Goal: Information Seeking & Learning: Find specific page/section

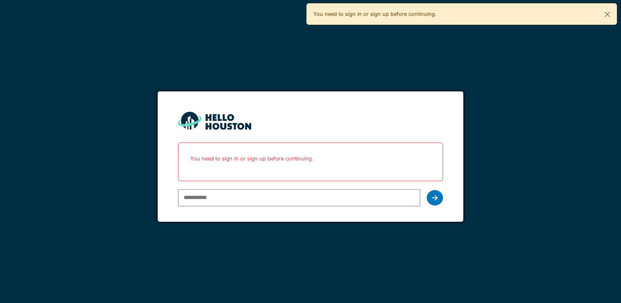
click at [202, 200] on input "email" at bounding box center [299, 197] width 242 height 17
type input "**********"
click at [434, 197] on icon at bounding box center [435, 198] width 6 height 7
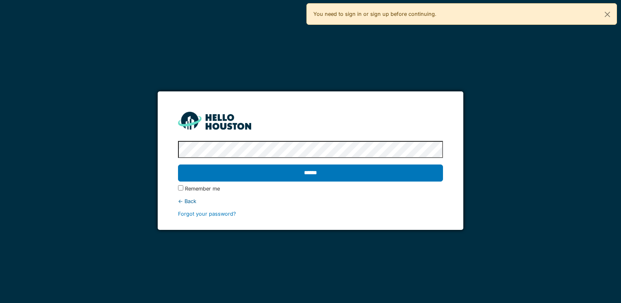
click at [178, 165] on input "******" at bounding box center [310, 173] width 265 height 17
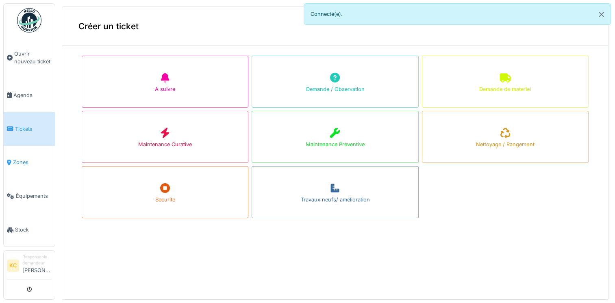
click at [30, 158] on span "Zones" at bounding box center [32, 162] width 39 height 8
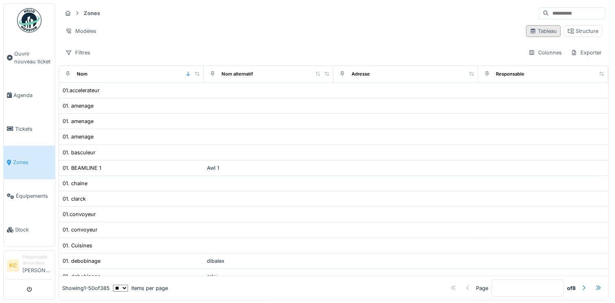
click at [535, 32] on div "Tableau" at bounding box center [542, 31] width 27 height 8
click at [79, 53] on div "Filtres" at bounding box center [78, 53] width 32 height 12
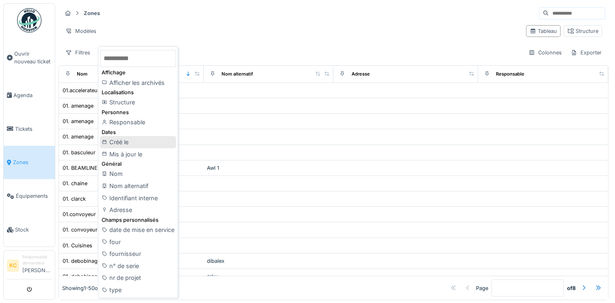
scroll to position [7, 0]
click at [219, 39] on div "Zones Modèles Tableau Structure Filtres Colonnes Exporter" at bounding box center [334, 32] width 550 height 59
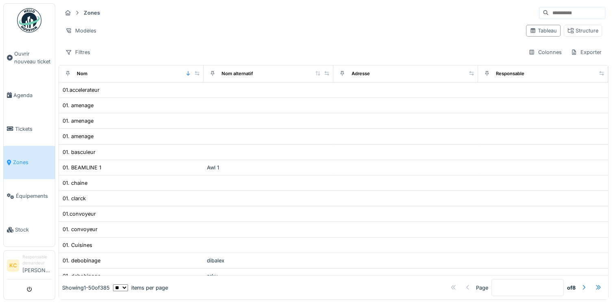
click at [77, 10] on icon at bounding box center [77, 12] width 7 height 5
click at [76, 10] on icon at bounding box center [77, 12] width 7 height 5
click at [75, 25] on div "Modèles" at bounding box center [81, 31] width 38 height 12
click at [173, 46] on div "Filtres Colonnes Exporter" at bounding box center [333, 52] width 543 height 12
click at [34, 192] on span "Équipements" at bounding box center [34, 196] width 36 height 8
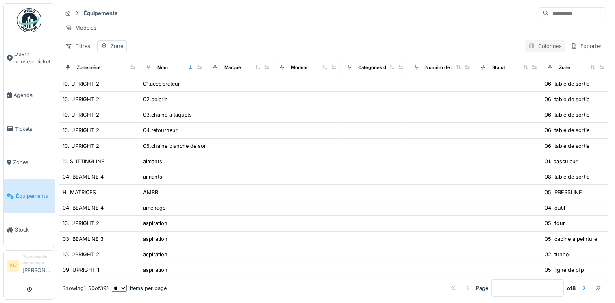
click at [540, 52] on div "Colonnes" at bounding box center [545, 46] width 41 height 12
click at [313, 40] on div "Équipements Modèles Filtres Zone Colonnes Exporter" at bounding box center [334, 29] width 550 height 52
click at [82, 71] on div "Zone mère" at bounding box center [89, 67] width 24 height 7
click at [95, 71] on div "Zone mère" at bounding box center [89, 67] width 24 height 7
click at [130, 69] on icon at bounding box center [132, 67] width 4 height 4
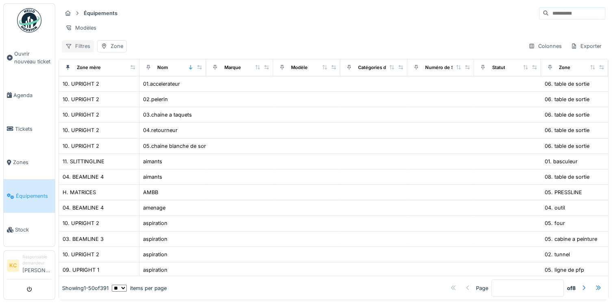
click at [85, 52] on div "Filtres" at bounding box center [78, 46] width 32 height 12
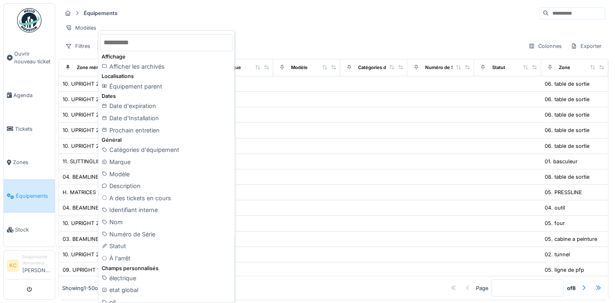
click at [252, 28] on div "Modèles" at bounding box center [333, 28] width 543 height 12
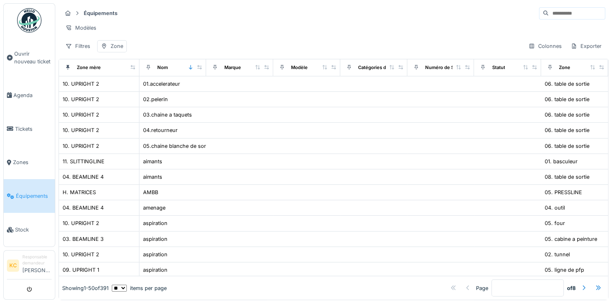
drag, startPoint x: 96, startPoint y: 89, endPoint x: 137, endPoint y: 47, distance: 58.1
click at [137, 47] on div "Filtres Zone Colonnes Exporter" at bounding box center [333, 46] width 543 height 12
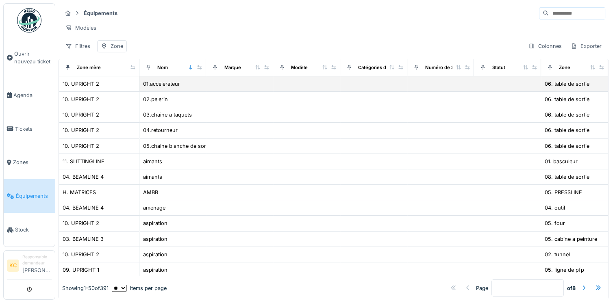
click at [90, 88] on div "10. UPRIGHT 2" at bounding box center [81, 84] width 37 height 8
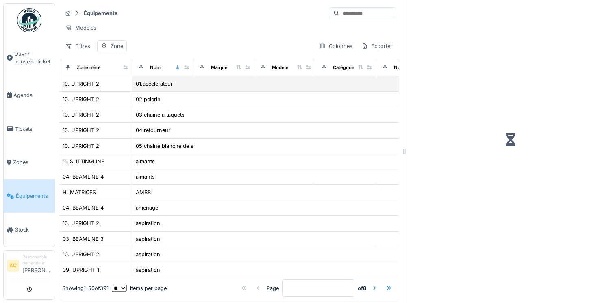
click at [90, 88] on div "10. UPRIGHT 2" at bounding box center [81, 84] width 37 height 8
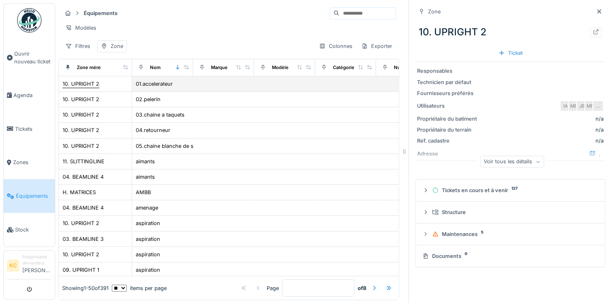
click at [90, 88] on div "10. UPRIGHT 2" at bounding box center [81, 84] width 37 height 8
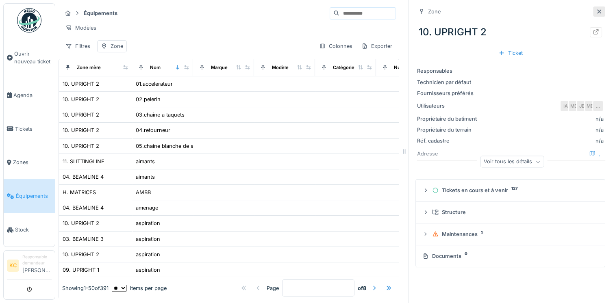
click at [597, 11] on icon at bounding box center [599, 11] width 4 height 4
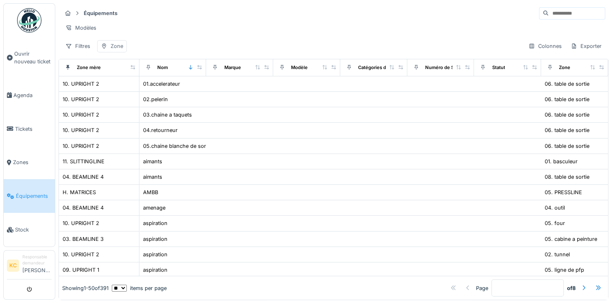
click at [117, 50] on div "Zone" at bounding box center [117, 46] width 13 height 8
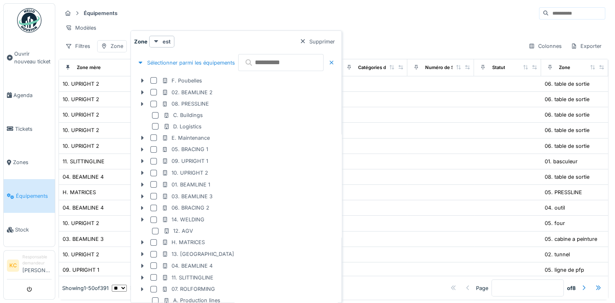
click at [263, 63] on input "text" at bounding box center [280, 62] width 85 height 17
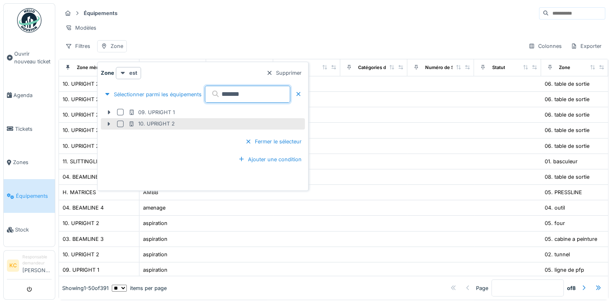
type input "*******"
click at [119, 125] on div at bounding box center [120, 124] width 7 height 7
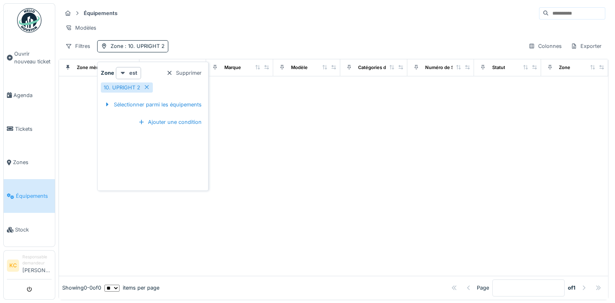
click at [218, 17] on div "Équipements" at bounding box center [333, 13] width 543 height 13
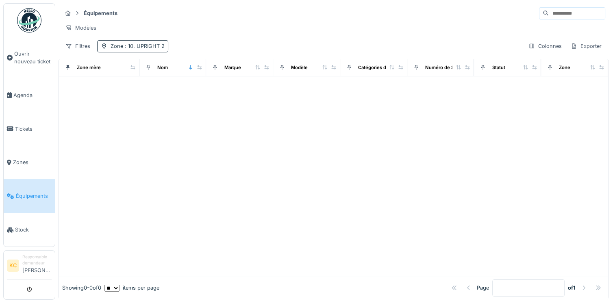
click at [127, 49] on span ": 10. UPRIGHT 2" at bounding box center [143, 46] width 41 height 6
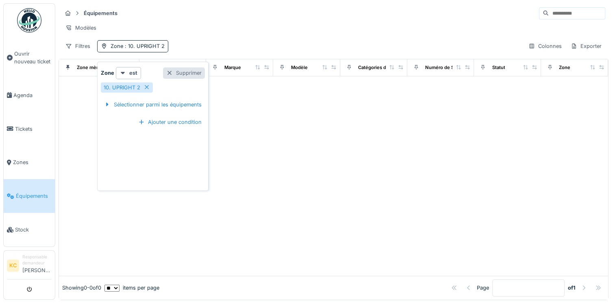
click at [169, 72] on div at bounding box center [169, 73] width 7 height 8
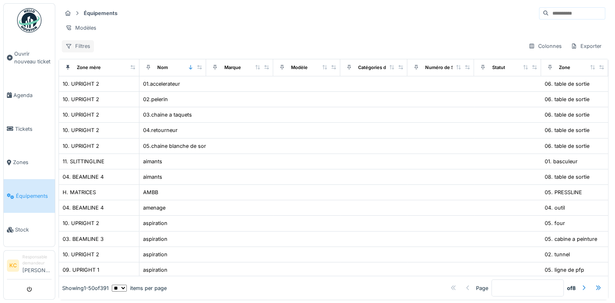
click at [90, 52] on div "Filtres" at bounding box center [78, 46] width 32 height 12
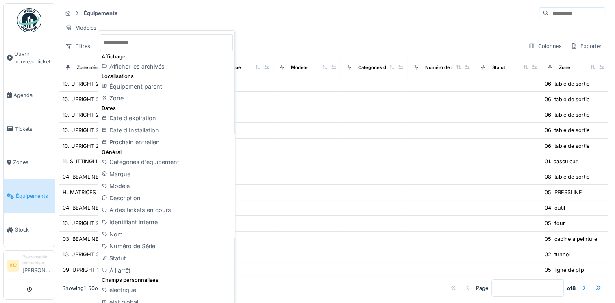
click at [258, 28] on div "Modèles" at bounding box center [333, 28] width 543 height 12
